Goal: Information Seeking & Learning: Learn about a topic

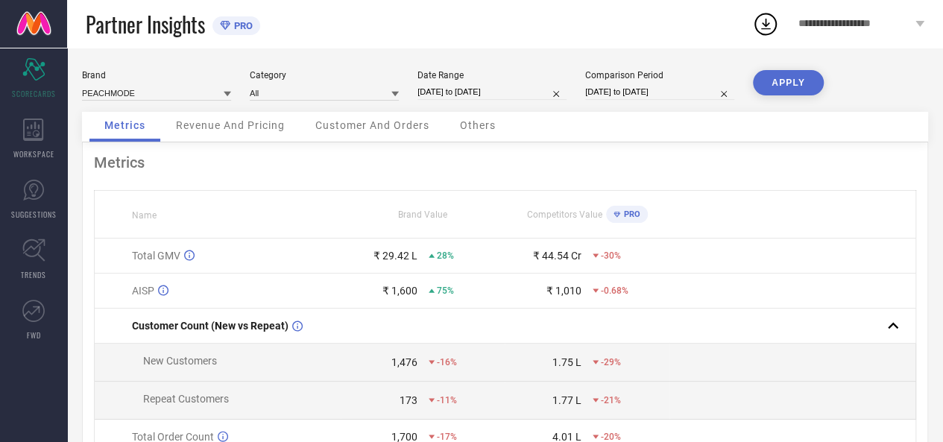
scroll to position [181, 0]
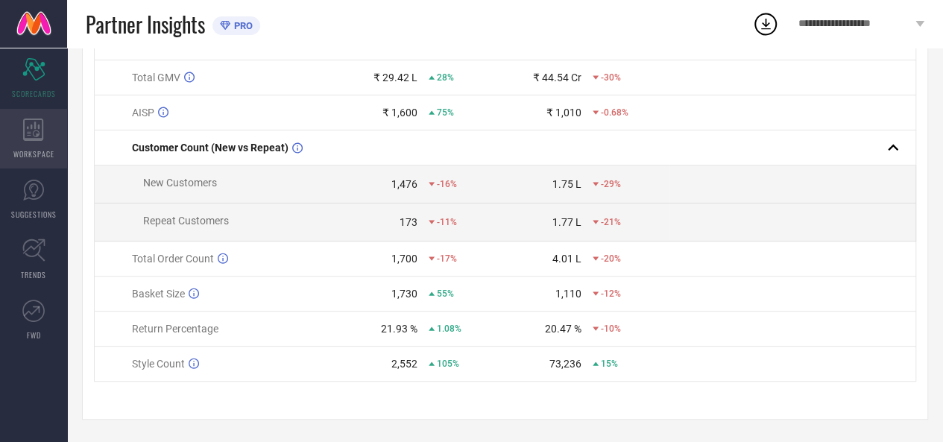
click at [49, 139] on div "WORKSPACE" at bounding box center [33, 139] width 67 height 60
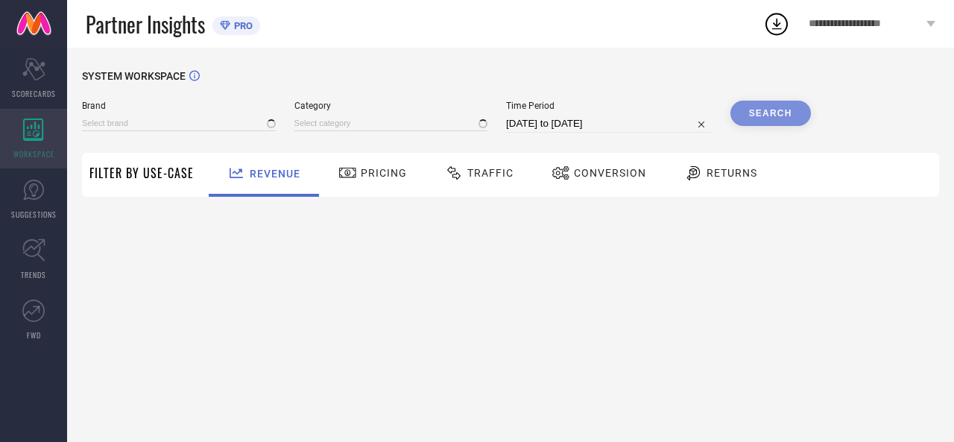
type input "PEACHMODE"
type input "All"
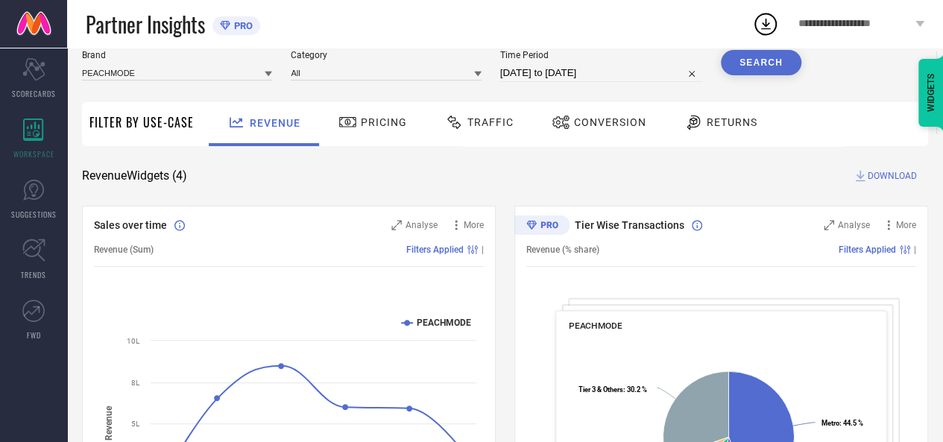
scroll to position [75, 0]
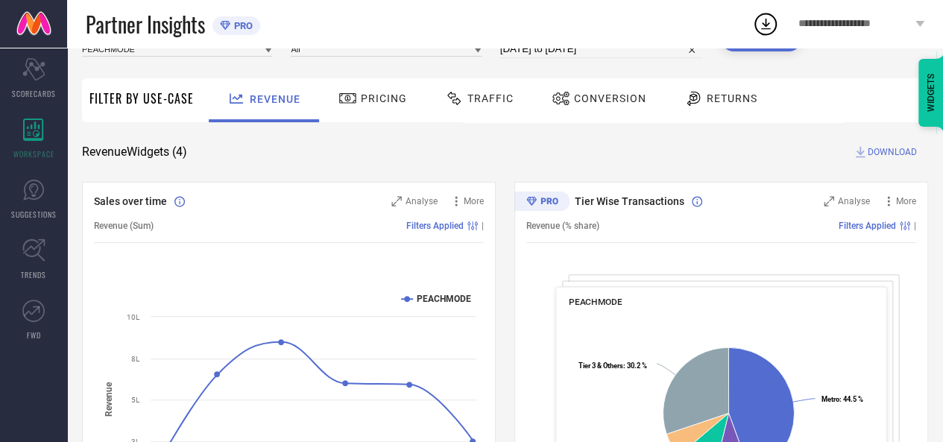
click at [470, 104] on span "Traffic" at bounding box center [490, 98] width 46 height 12
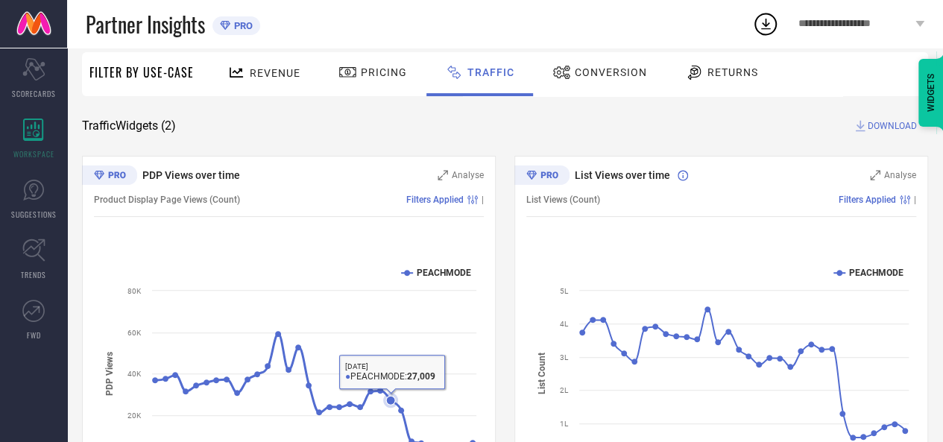
scroll to position [0, 0]
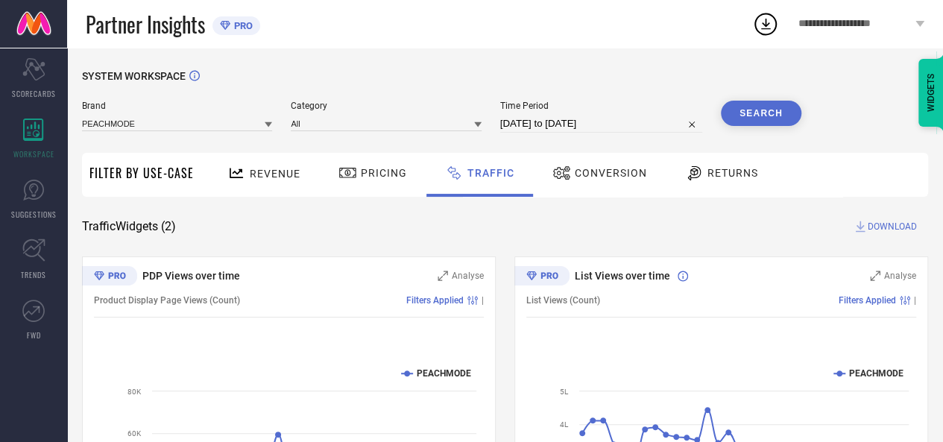
click at [596, 185] on div "Conversion" at bounding box center [600, 172] width 102 height 25
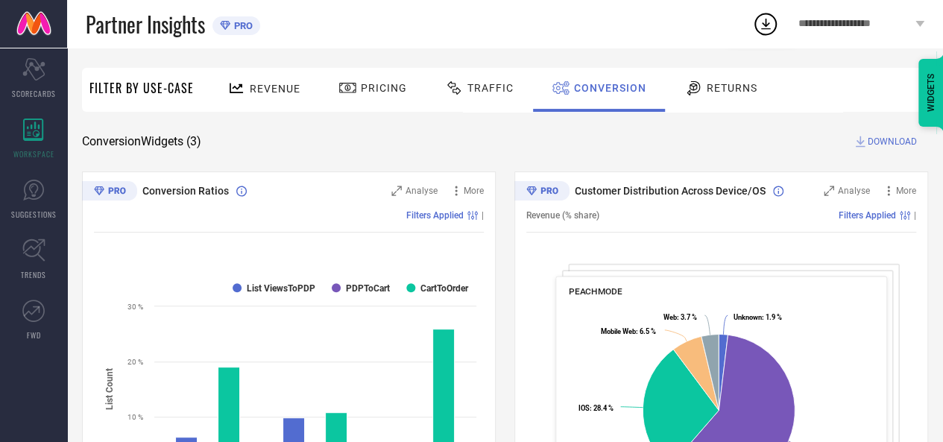
scroll to position [79, 0]
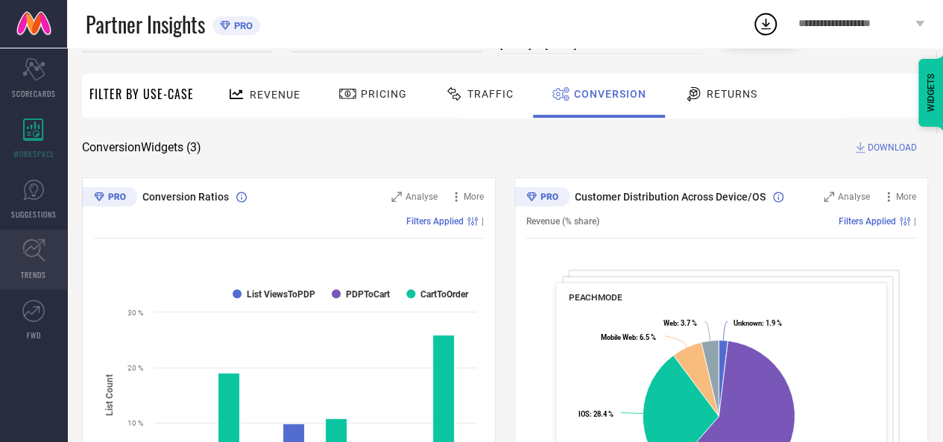
click at [27, 250] on icon at bounding box center [33, 250] width 22 height 22
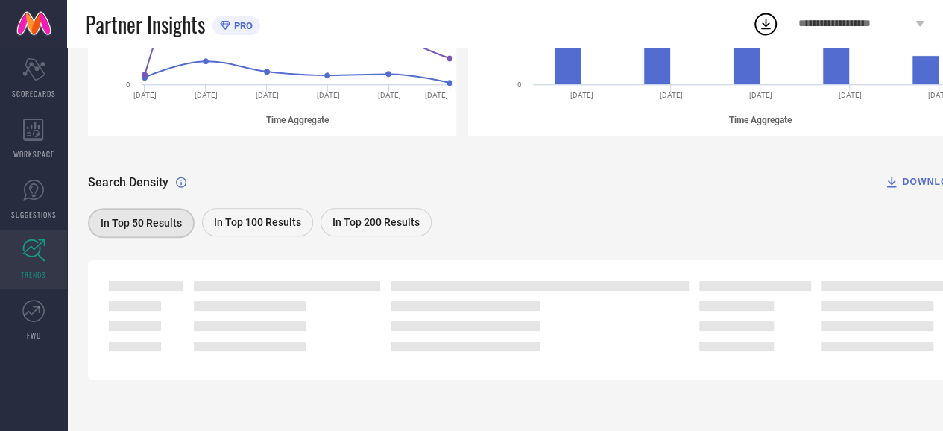
scroll to position [370, 0]
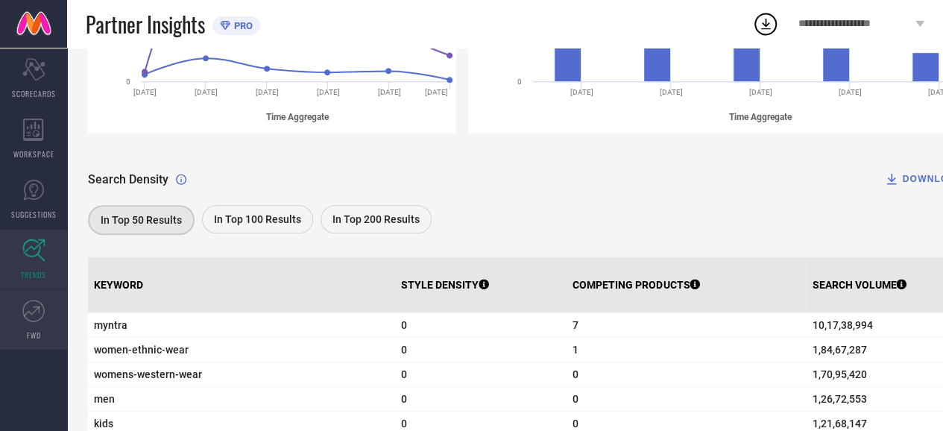
click at [19, 315] on link "FWD" at bounding box center [33, 320] width 67 height 60
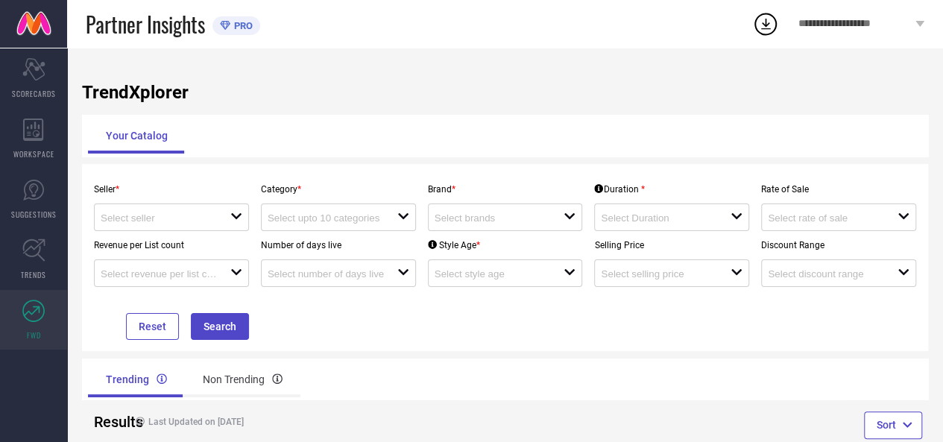
scroll to position [36, 0]
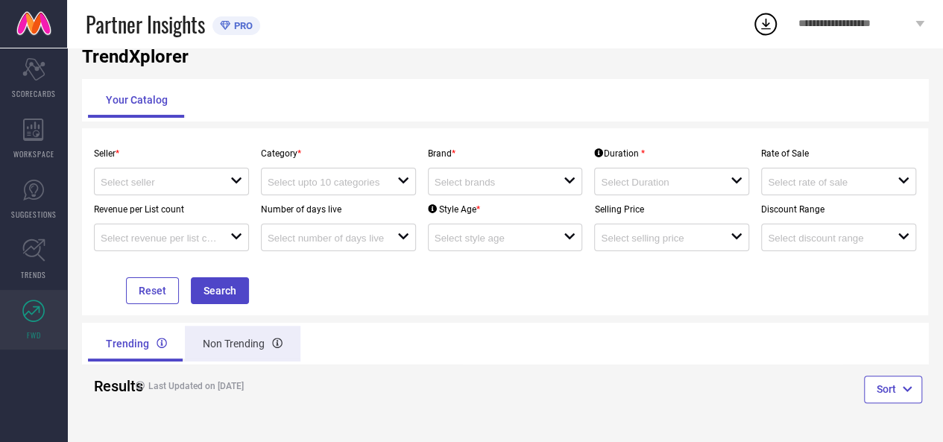
click at [231, 332] on div "Non Trending" at bounding box center [243, 344] width 116 height 36
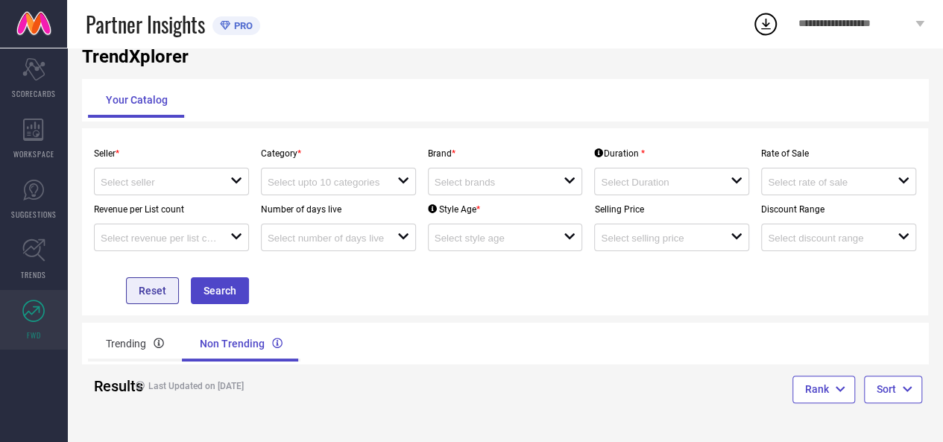
click at [142, 293] on button "Reset" at bounding box center [152, 290] width 53 height 27
click at [40, 89] on span "SCORECARDS" at bounding box center [34, 93] width 44 height 11
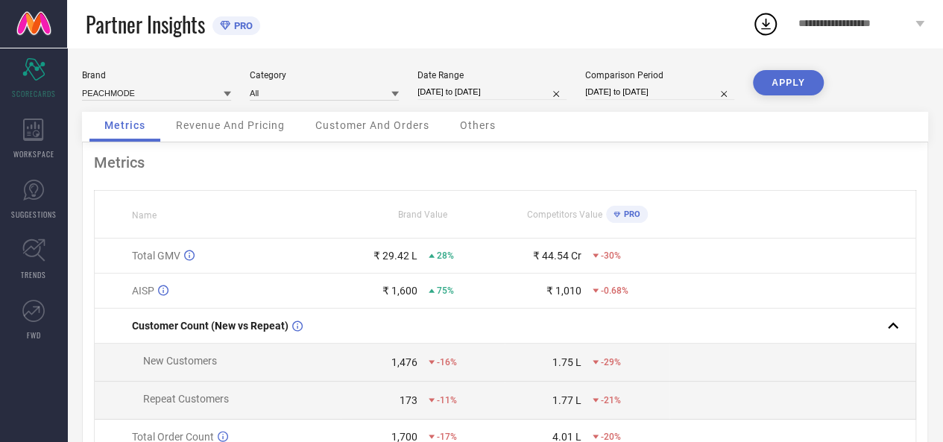
click at [215, 133] on div "Revenue And Pricing" at bounding box center [230, 127] width 139 height 30
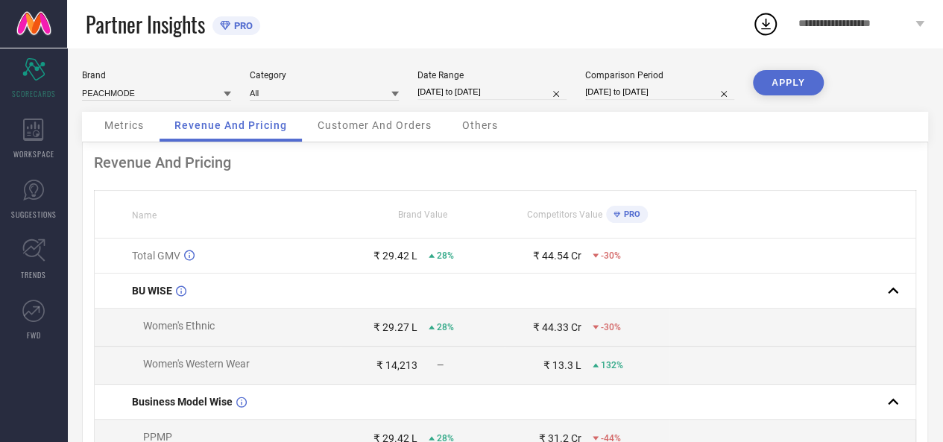
click at [351, 120] on span "Customer And Orders" at bounding box center [375, 125] width 114 height 12
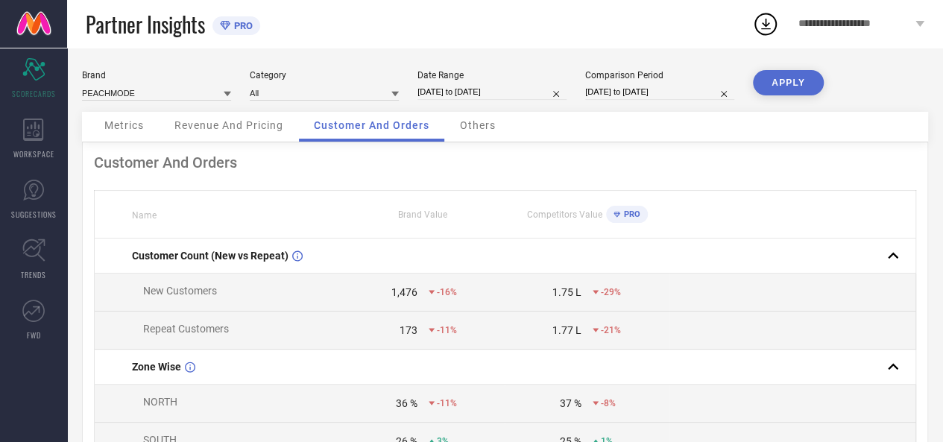
click at [491, 129] on span "Others" at bounding box center [478, 125] width 36 height 12
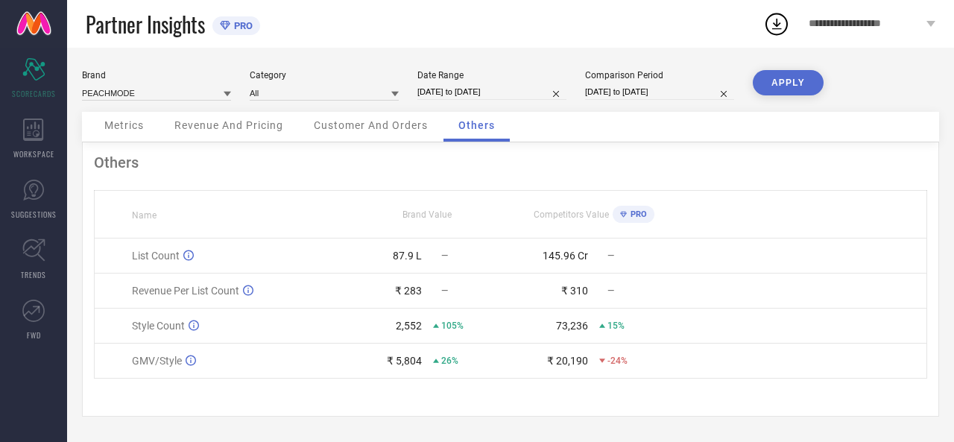
click at [553, 397] on div "Others Name Brand Value Competitors Value PRO List Count 87.9 L — 145.96 Cr — R…" at bounding box center [510, 279] width 857 height 274
click at [36, 260] on icon at bounding box center [33, 250] width 23 height 23
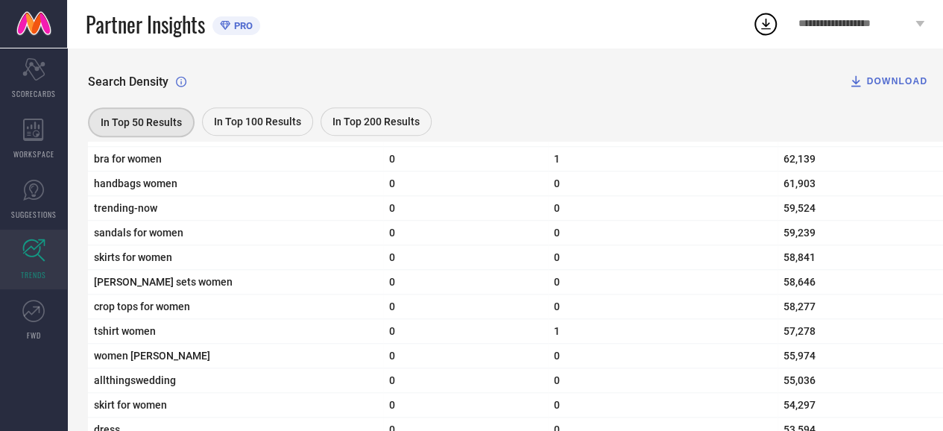
scroll to position [3280, 0]
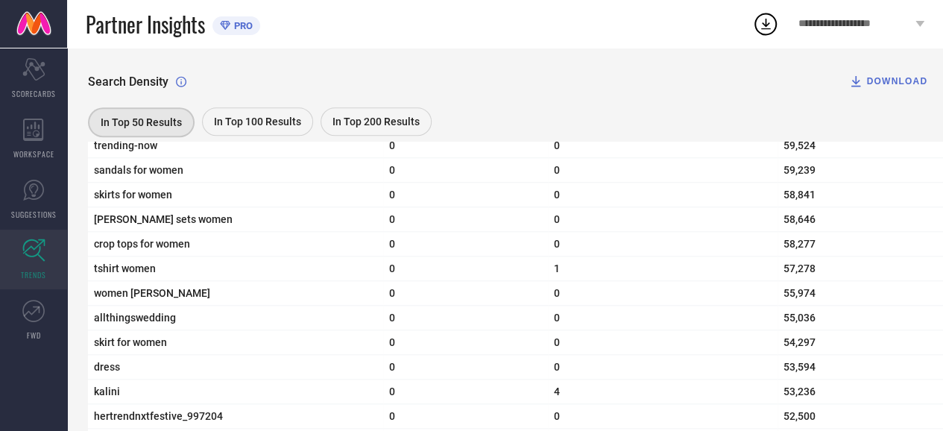
click at [859, 81] on icon at bounding box center [855, 81] width 15 height 15
click at [196, 225] on span "[PERSON_NAME] sets women" at bounding box center [235, 219] width 283 height 12
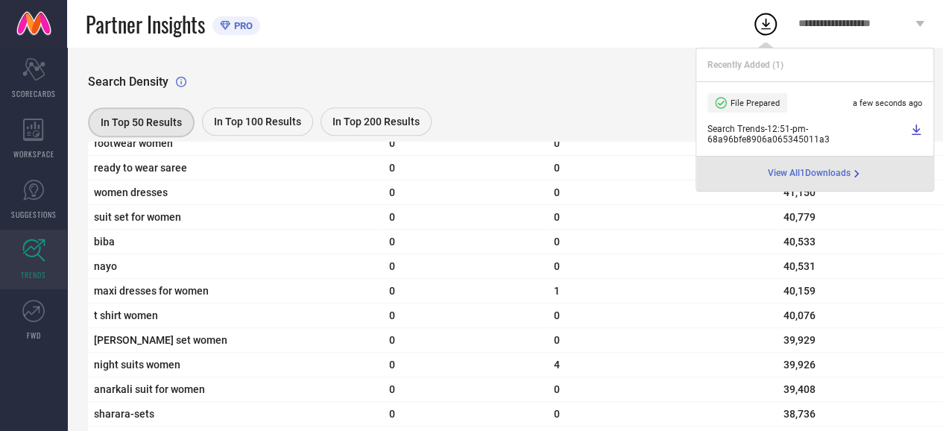
scroll to position [3653, 0]
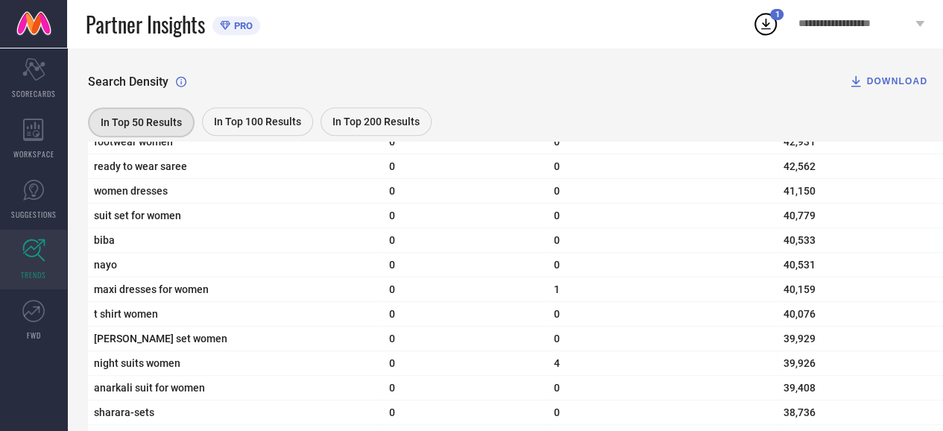
click at [528, 44] on div "Partner Insights PRO" at bounding box center [419, 24] width 666 height 48
